Goal: Information Seeking & Learning: Compare options

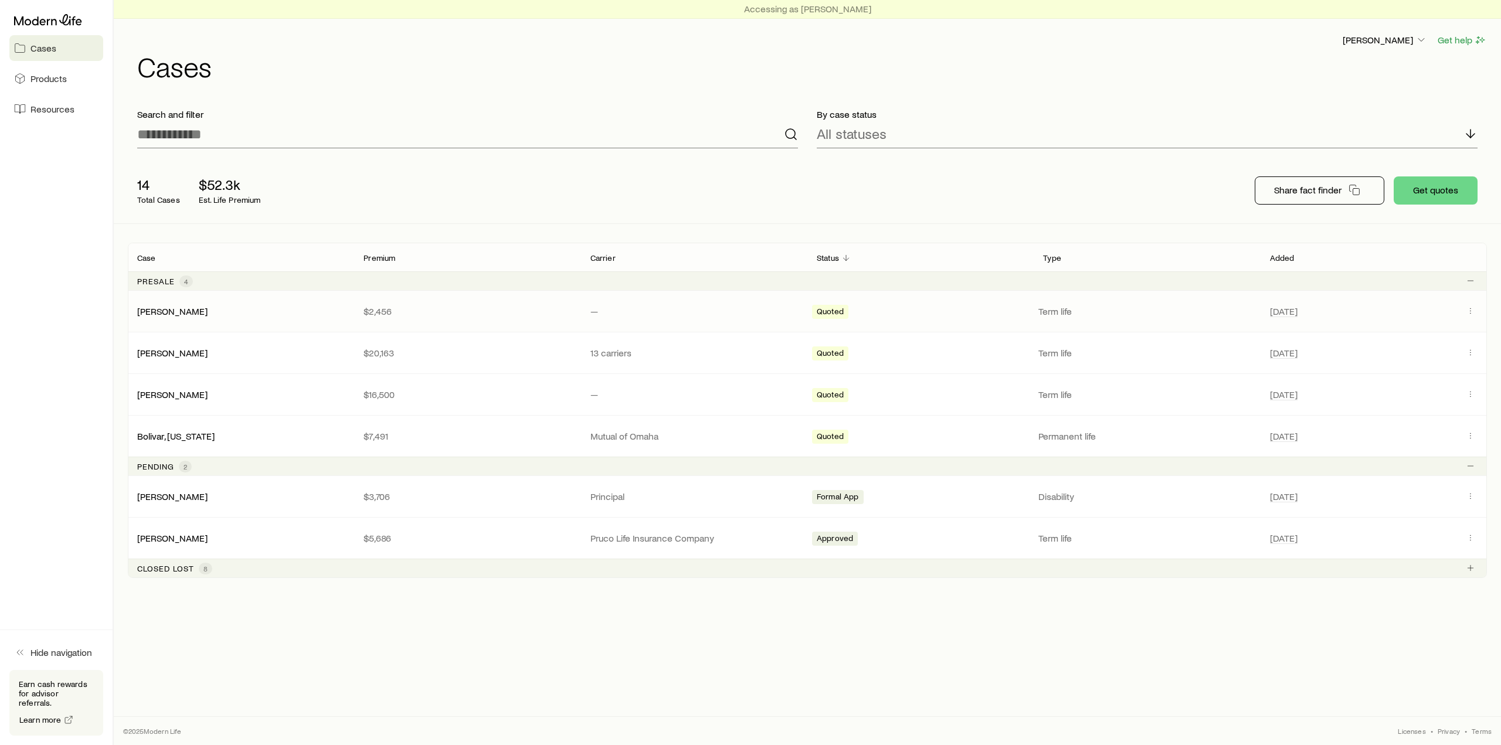
click at [328, 305] on div "[PERSON_NAME] $2,456 — Quoted Term life [DATE]" at bounding box center [807, 311] width 1359 height 41
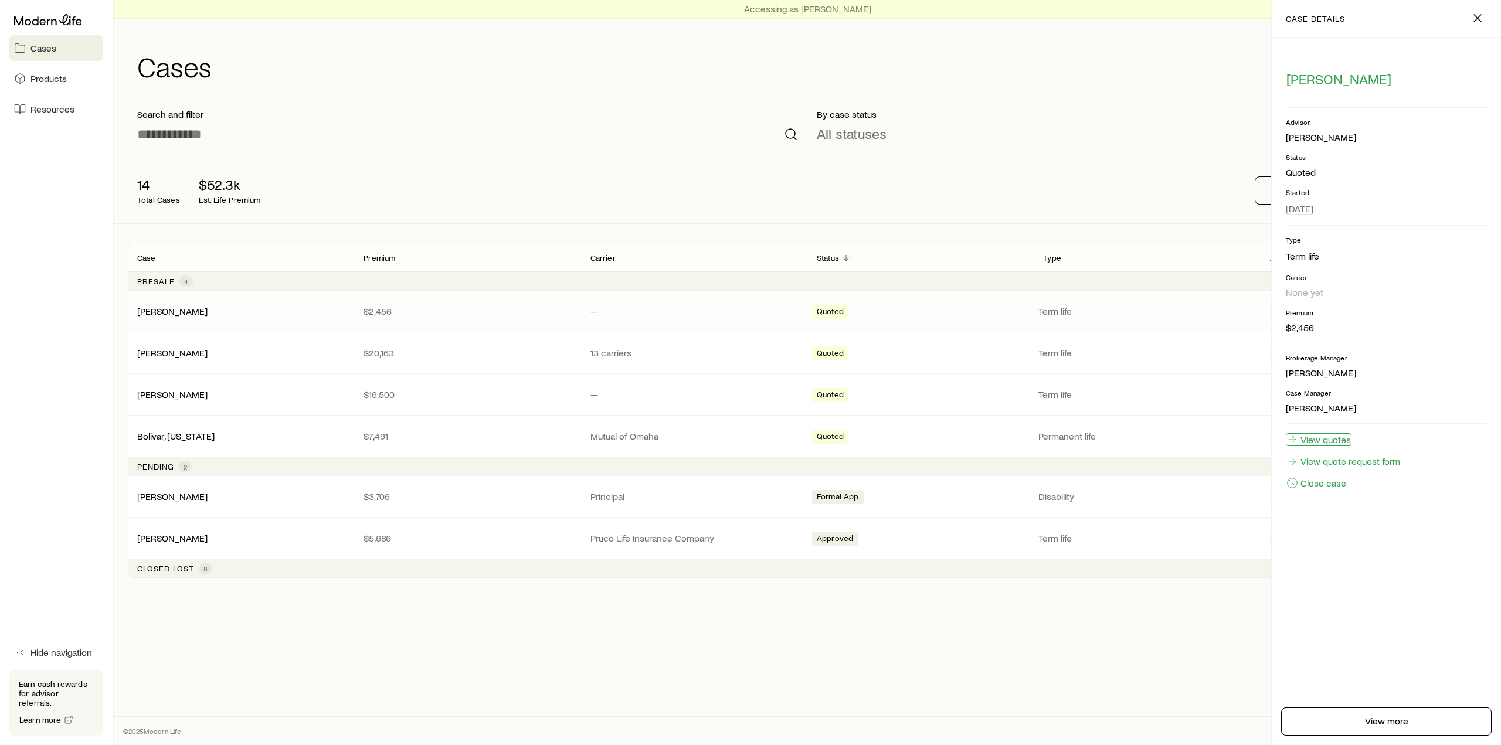
click at [1335, 437] on link "View quotes" at bounding box center [1319, 439] width 66 height 13
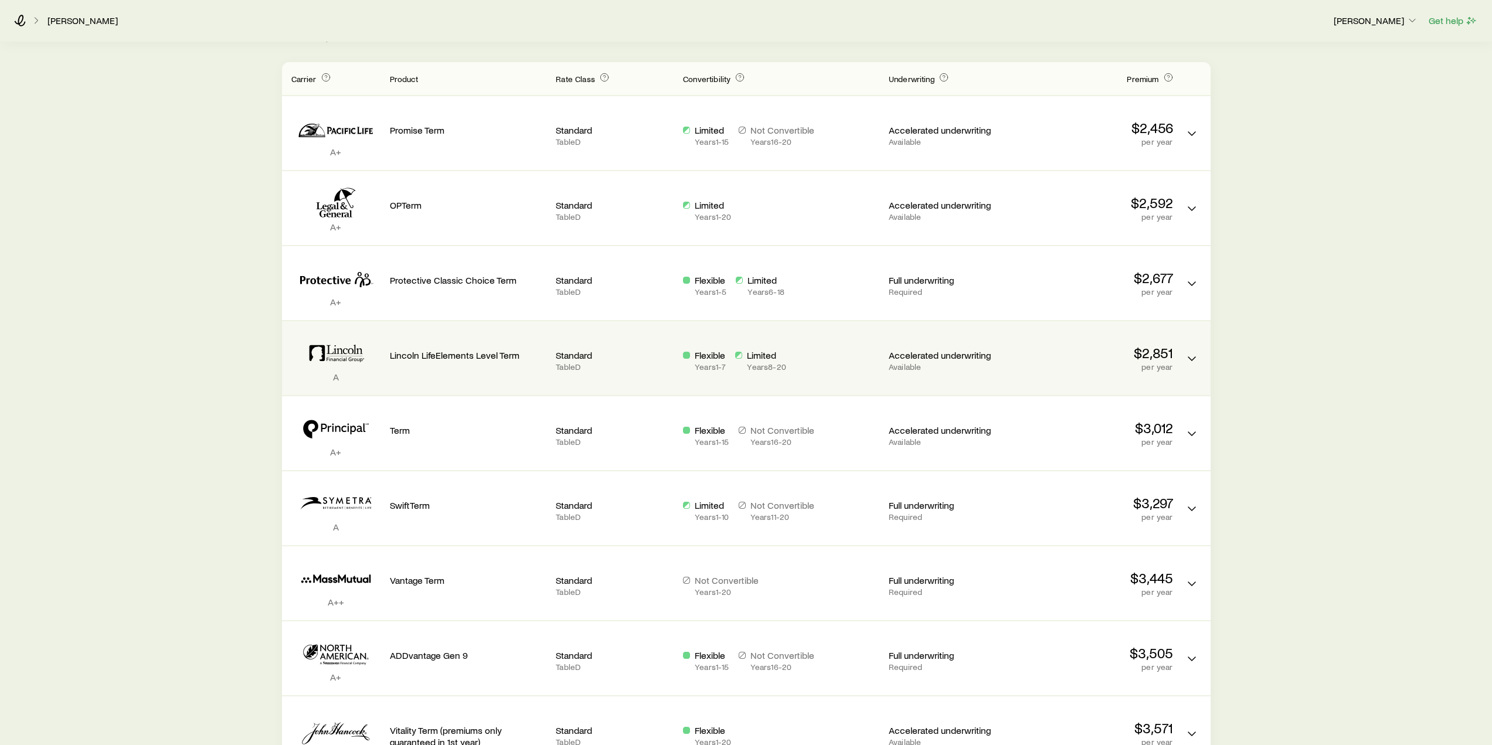
scroll to position [296, 0]
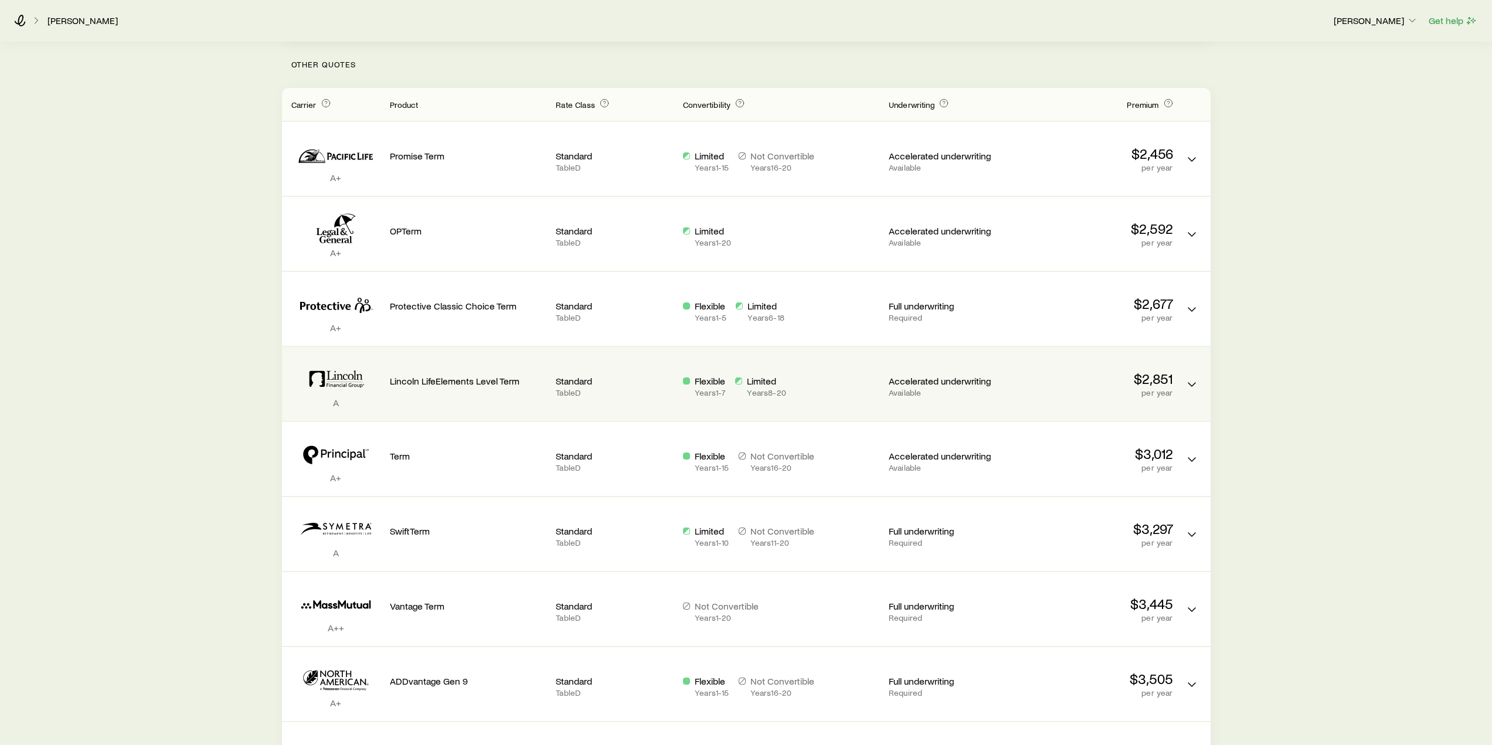
click at [374, 383] on icon "Term quotes" at bounding box center [335, 379] width 89 height 36
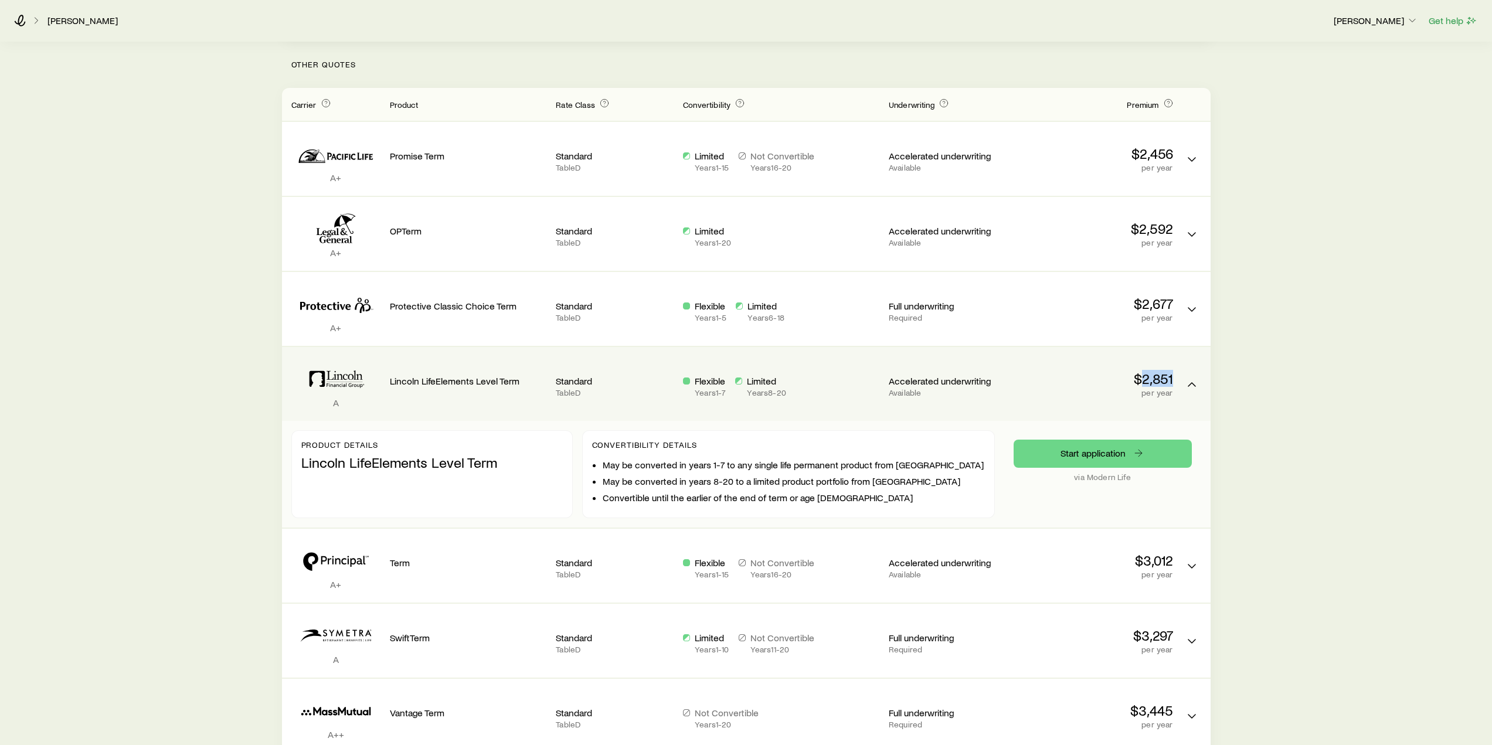
drag, startPoint x: 1143, startPoint y: 377, endPoint x: 1174, endPoint y: 379, distance: 31.2
click at [1176, 379] on div "A Lincoln LifeElements Level Term Standard Table D Flexible Years 1 - 7 Limited…" at bounding box center [746, 384] width 929 height 74
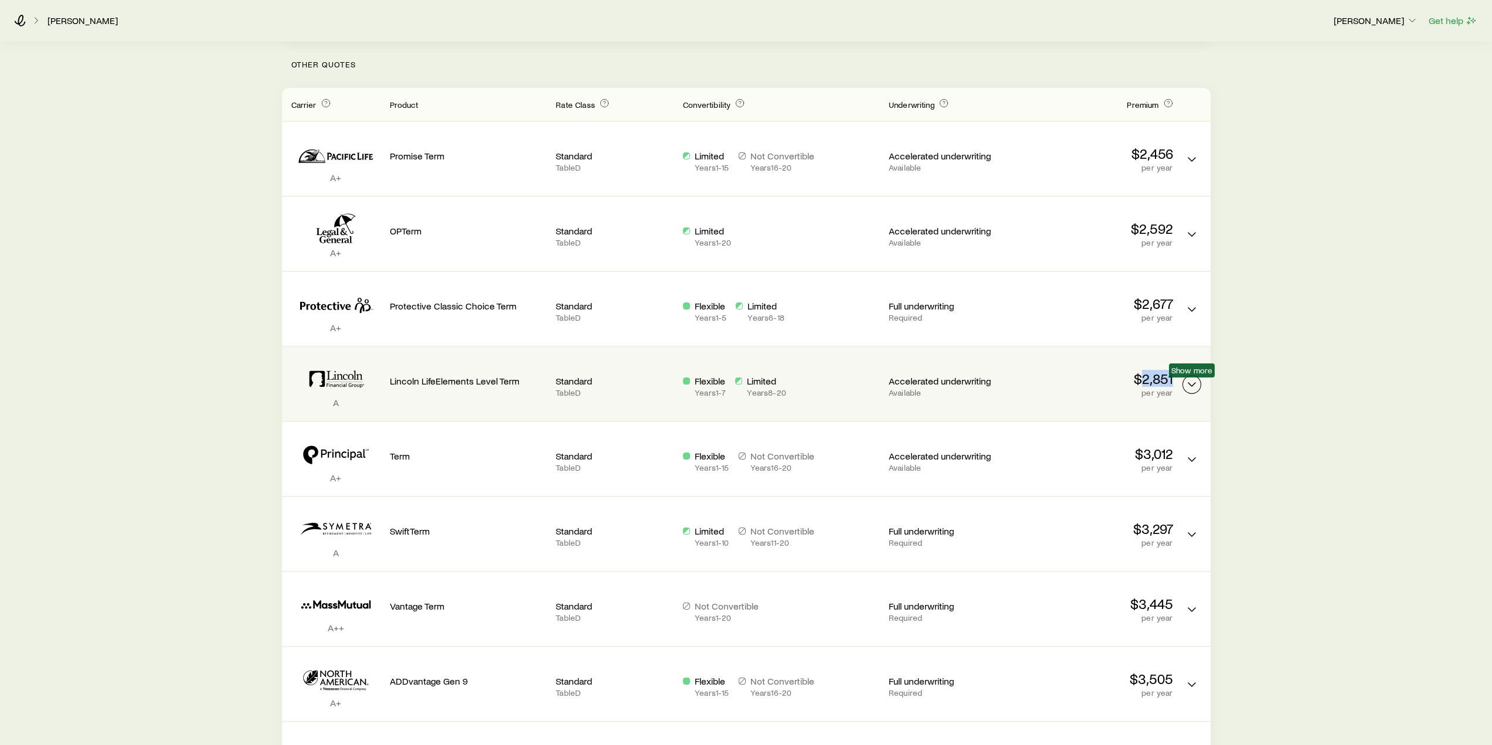
click at [1196, 389] on icon "Term quotes" at bounding box center [1192, 385] width 14 height 14
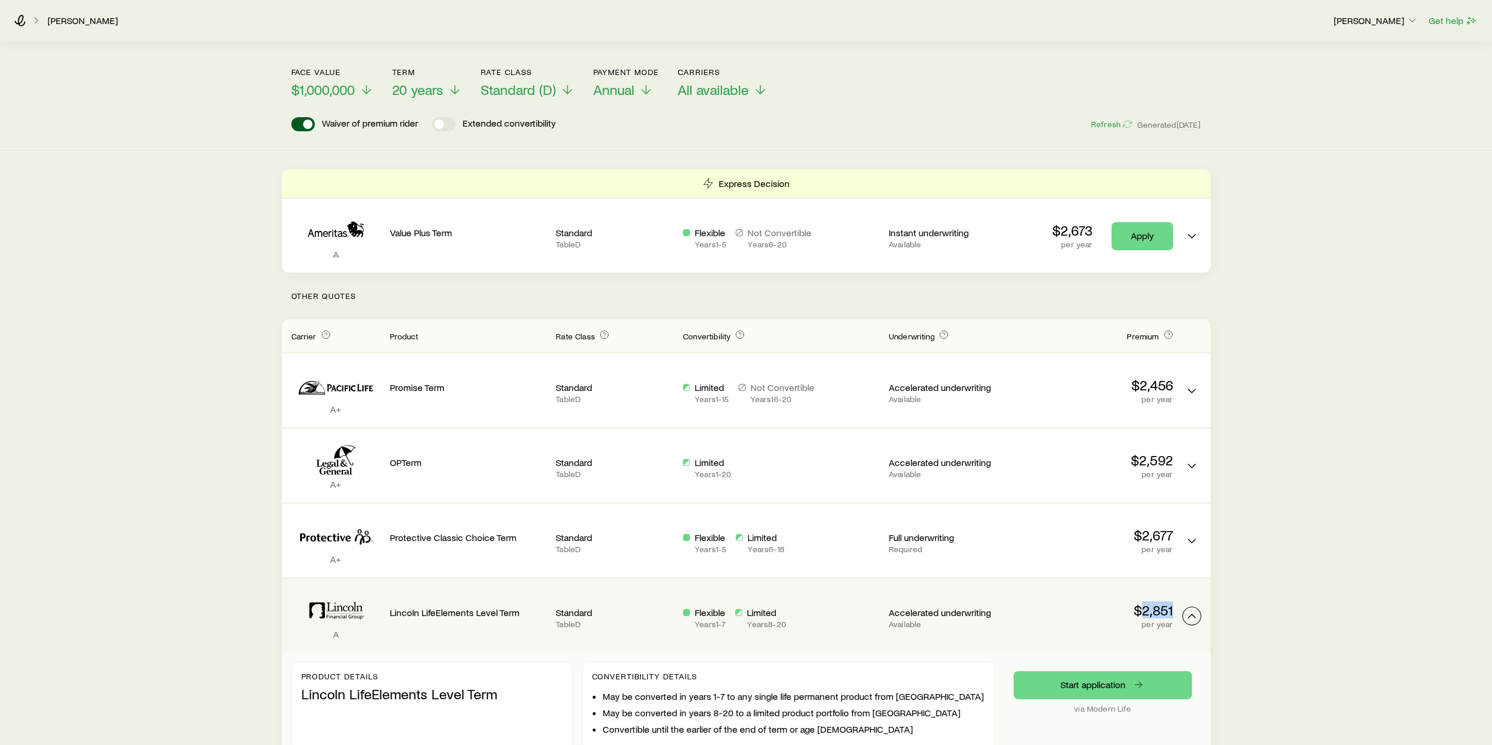
scroll to position [235, 0]
